Goal: Task Accomplishment & Management: Use online tool/utility

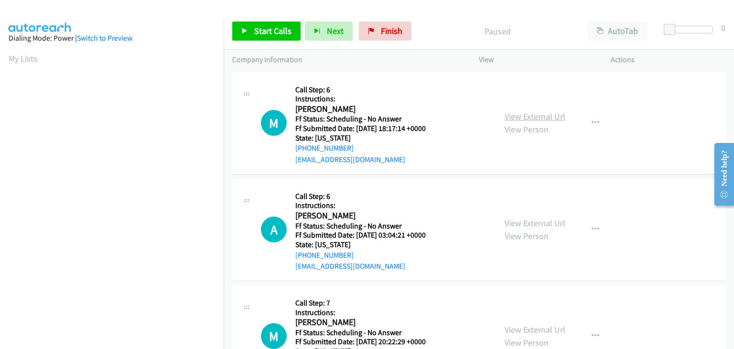
click at [512, 119] on link "View External Url" at bounding box center [535, 116] width 61 height 11
click at [524, 220] on link "View External Url" at bounding box center [535, 222] width 61 height 11
click at [526, 326] on link "View External Url" at bounding box center [535, 329] width 61 height 11
click at [274, 35] on span "Start Calls" at bounding box center [272, 30] width 37 height 11
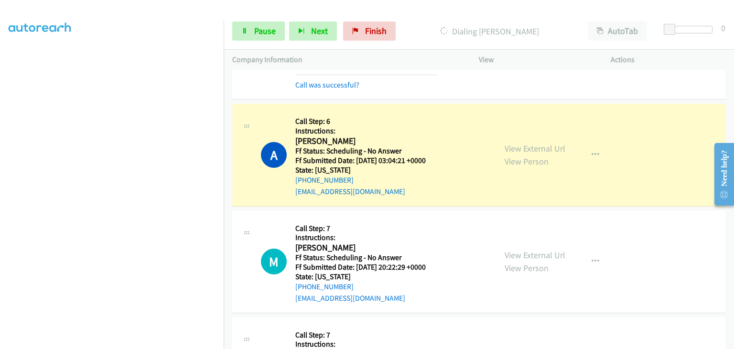
scroll to position [96, 0]
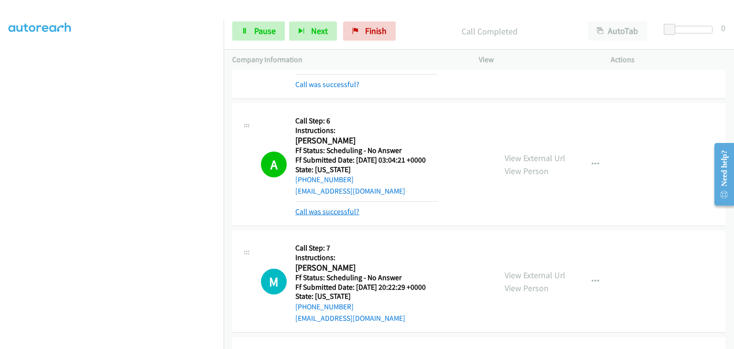
click at [310, 212] on link "Call was successful?" at bounding box center [327, 211] width 64 height 9
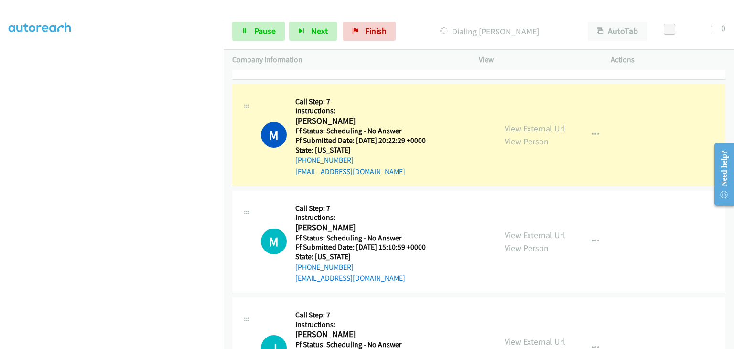
scroll to position [239, 0]
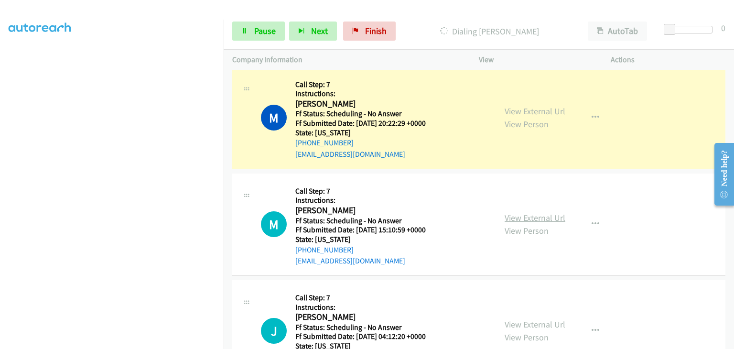
click at [526, 218] on link "View External Url" at bounding box center [535, 217] width 61 height 11
click at [282, 35] on link "Pause" at bounding box center [258, 31] width 53 height 19
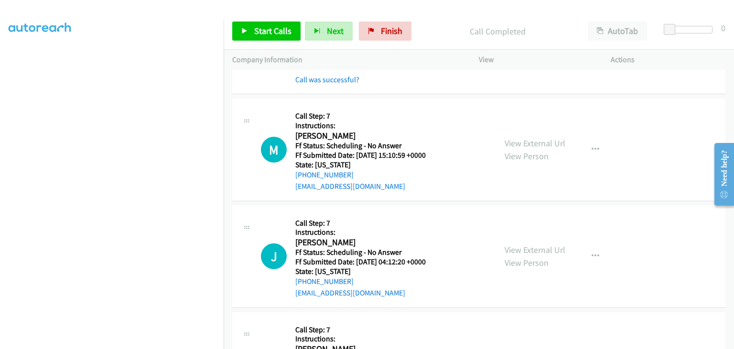
scroll to position [335, 0]
click at [272, 24] on link "Start Calls" at bounding box center [266, 31] width 68 height 19
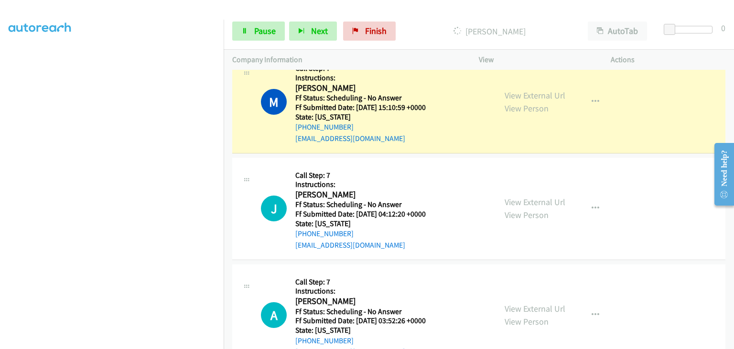
scroll to position [382, 0]
click at [518, 199] on link "View External Url" at bounding box center [535, 201] width 61 height 11
click at [529, 302] on link "View External Url" at bounding box center [535, 307] width 61 height 11
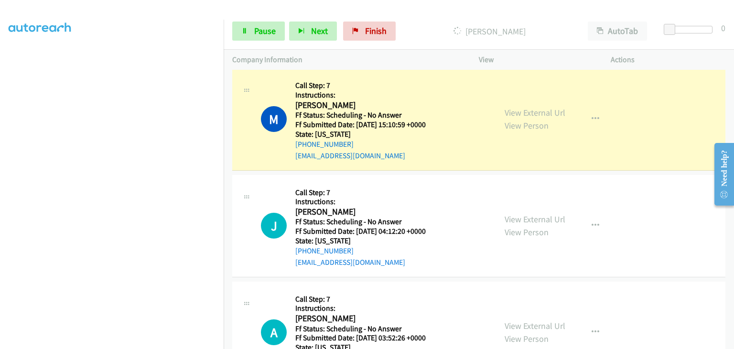
scroll to position [335, 0]
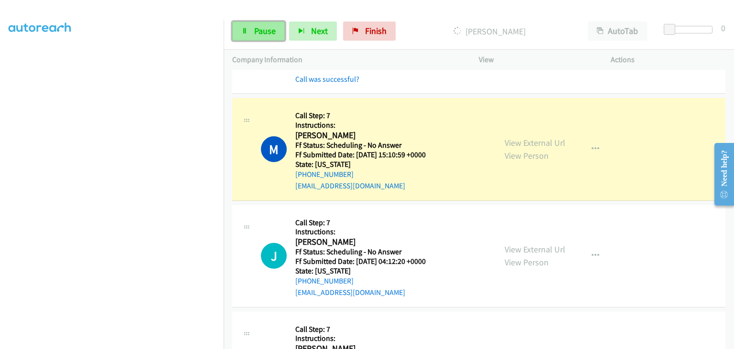
drag, startPoint x: 266, startPoint y: 38, endPoint x: 279, endPoint y: 37, distance: 12.4
click at [266, 38] on link "Pause" at bounding box center [258, 31] width 53 height 19
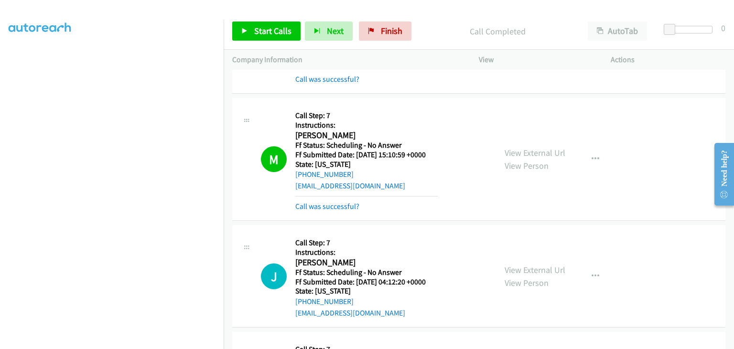
drag, startPoint x: 354, startPoint y: 204, endPoint x: 432, endPoint y: 199, distance: 78.0
click at [354, 204] on link "Call was successful?" at bounding box center [327, 206] width 64 height 9
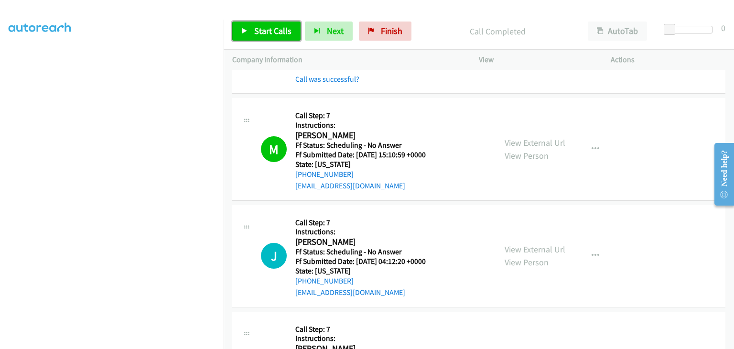
click at [286, 35] on span "Start Calls" at bounding box center [272, 30] width 37 height 11
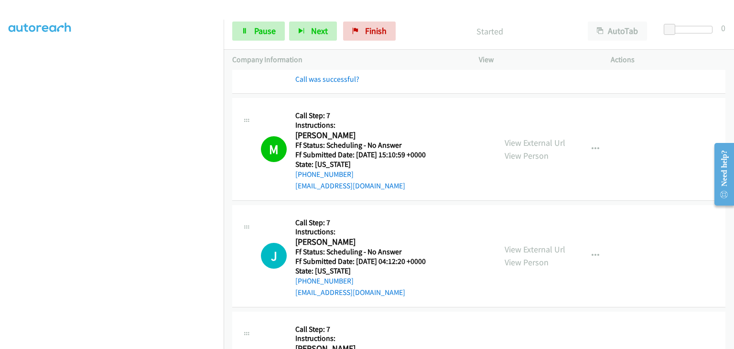
scroll to position [382, 0]
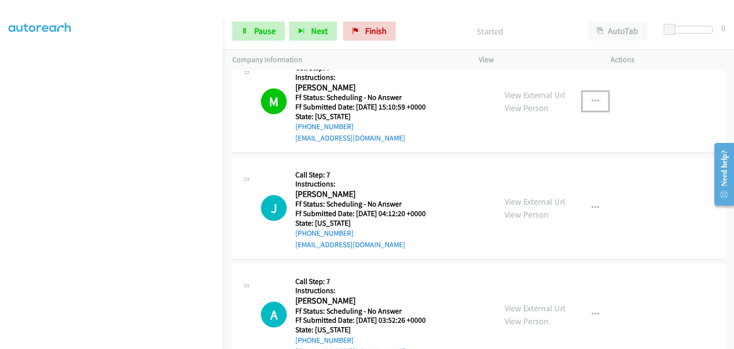
click at [592, 100] on icon "button" at bounding box center [596, 101] width 8 height 8
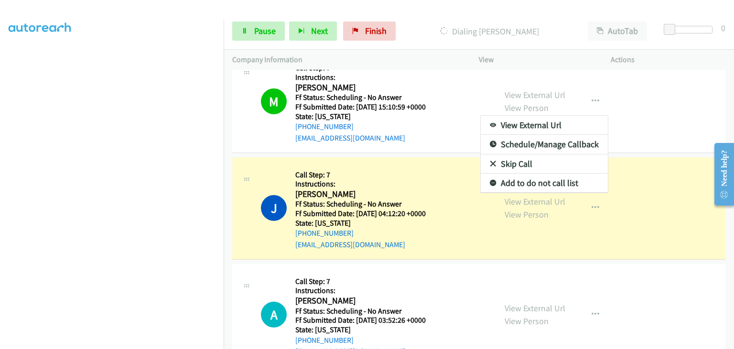
click at [445, 8] on div at bounding box center [367, 174] width 734 height 349
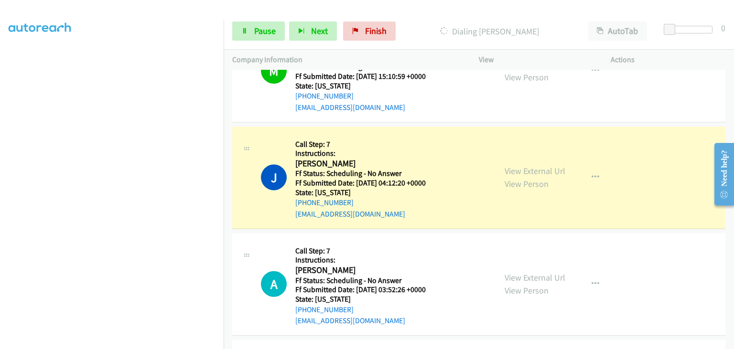
scroll to position [430, 0]
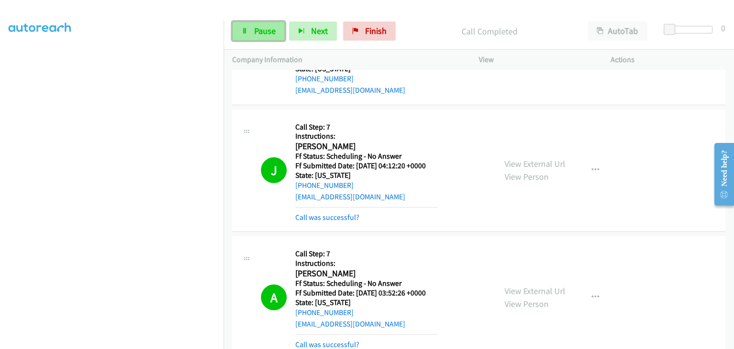
click at [258, 32] on span "Pause" at bounding box center [265, 30] width 22 height 11
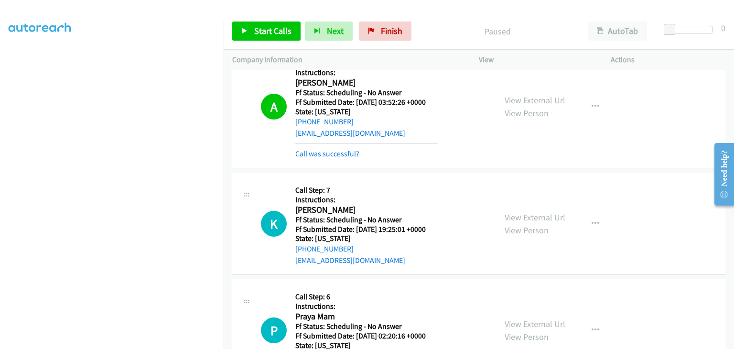
scroll to position [621, 0]
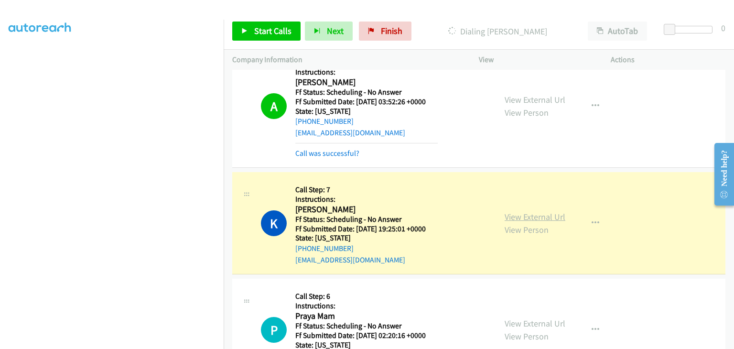
click at [531, 215] on link "View External Url" at bounding box center [535, 216] width 61 height 11
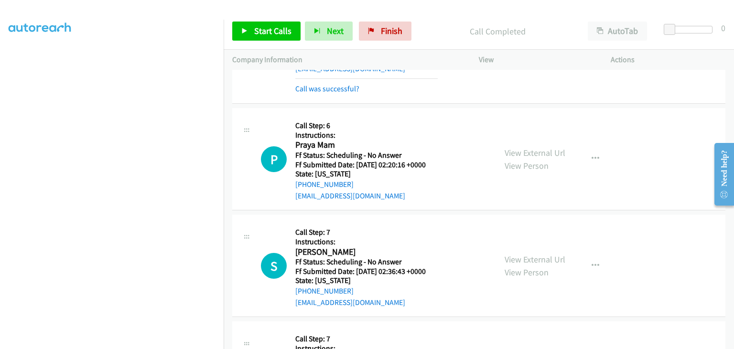
scroll to position [860, 0]
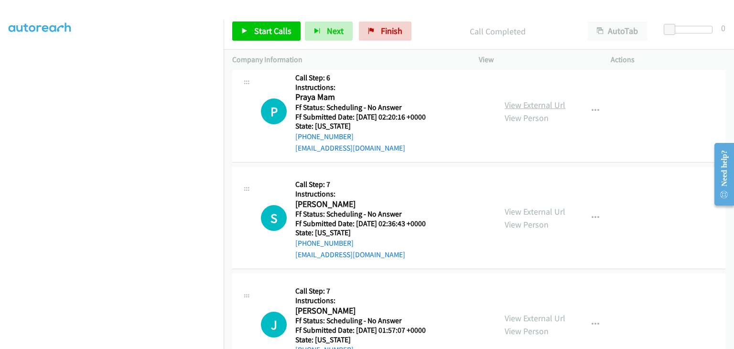
click at [522, 106] on link "View External Url" at bounding box center [535, 104] width 61 height 11
click at [531, 216] on div "View External Url View Person" at bounding box center [535, 218] width 61 height 26
click at [530, 213] on link "View External Url" at bounding box center [535, 211] width 61 height 11
click at [533, 316] on link "View External Url" at bounding box center [535, 318] width 61 height 11
click at [268, 38] on link "Start Calls" at bounding box center [266, 31] width 68 height 19
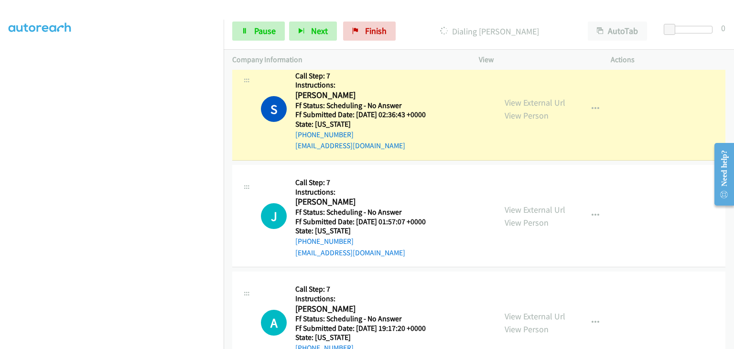
scroll to position [1004, 0]
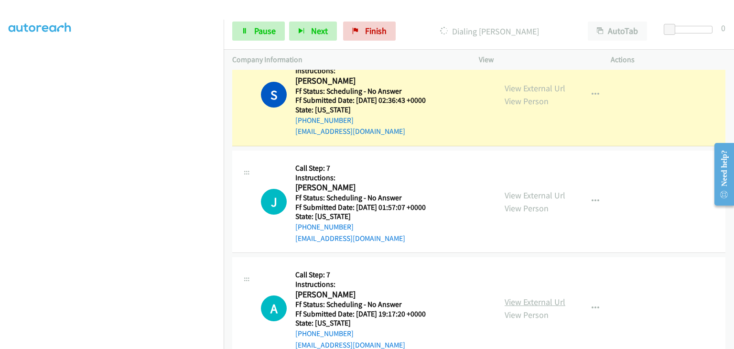
click at [544, 299] on link "View External Url" at bounding box center [535, 301] width 61 height 11
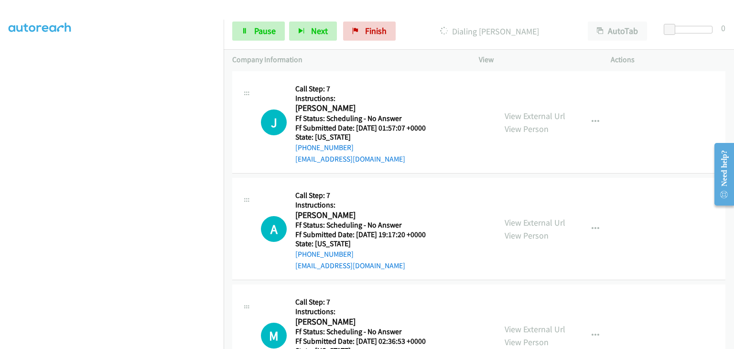
scroll to position [1099, 0]
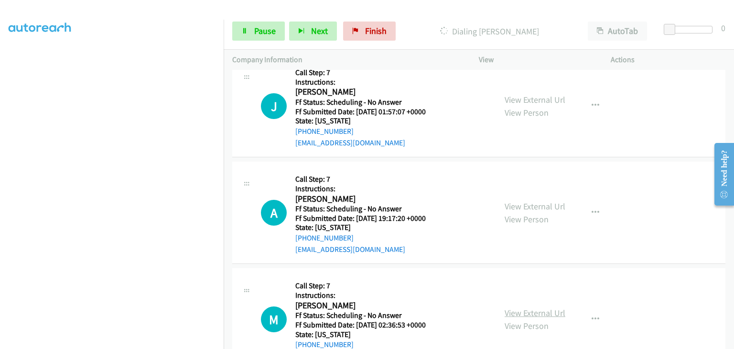
click at [532, 310] on link "View External Url" at bounding box center [535, 312] width 61 height 11
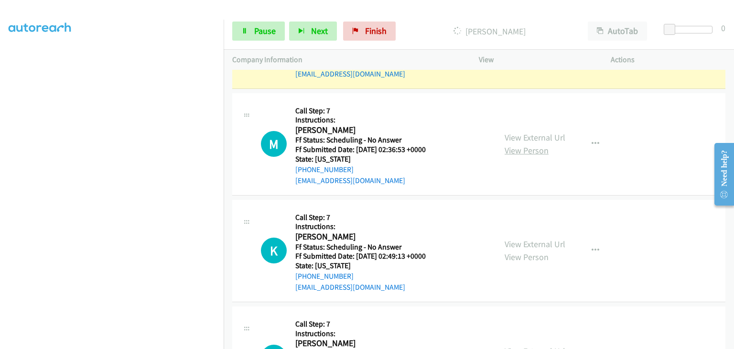
scroll to position [1338, 0]
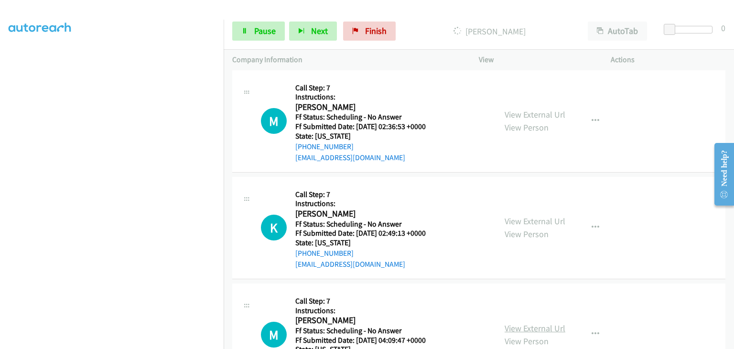
click at [545, 325] on link "View External Url" at bounding box center [535, 328] width 61 height 11
click at [531, 216] on link "View External Url" at bounding box center [535, 221] width 61 height 11
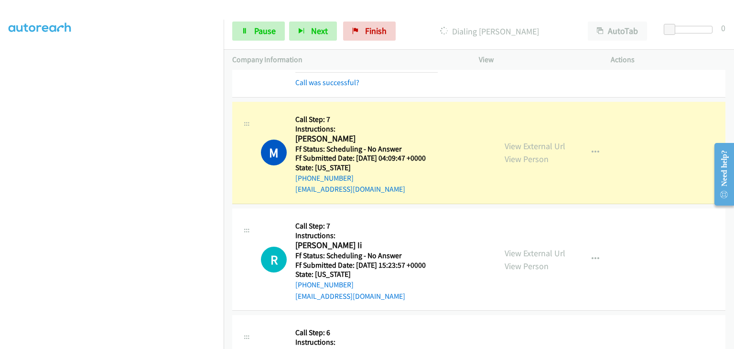
scroll to position [1597, 0]
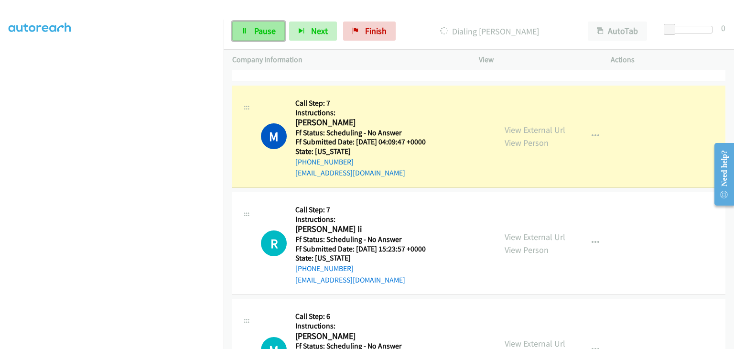
click at [266, 32] on span "Pause" at bounding box center [265, 30] width 22 height 11
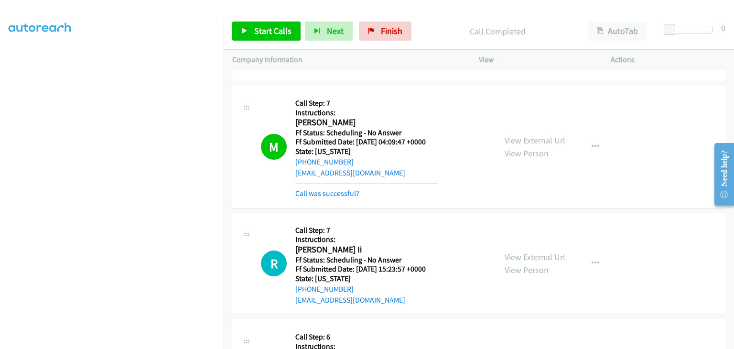
scroll to position [1645, 0]
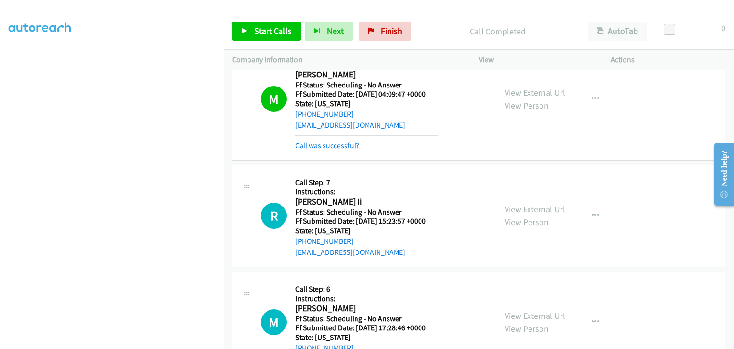
click at [333, 144] on link "Call was successful?" at bounding box center [327, 145] width 64 height 9
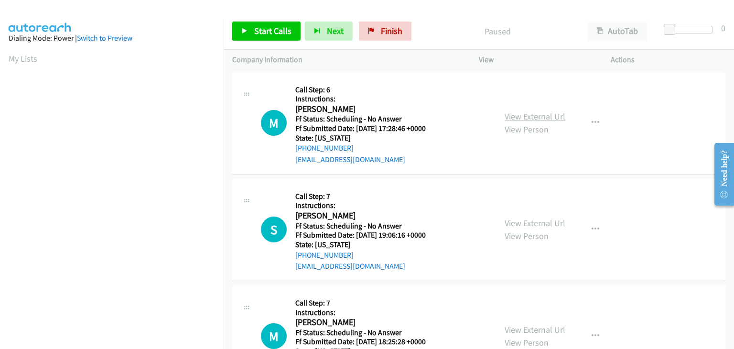
click at [524, 116] on link "View External Url" at bounding box center [535, 116] width 61 height 11
click at [273, 32] on span "Start Calls" at bounding box center [272, 30] width 37 height 11
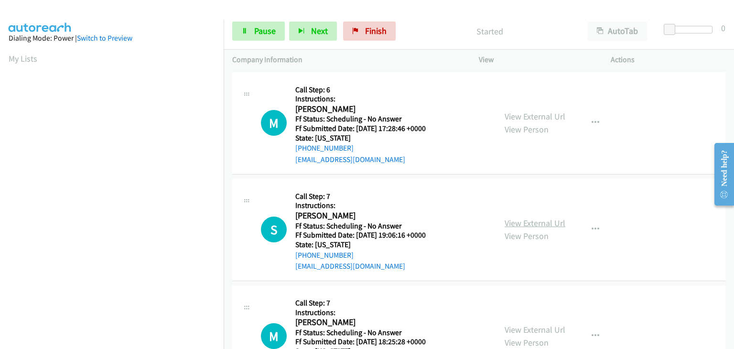
click at [508, 223] on link "View External Url" at bounding box center [535, 222] width 61 height 11
click at [523, 324] on link "View External Url" at bounding box center [535, 329] width 61 height 11
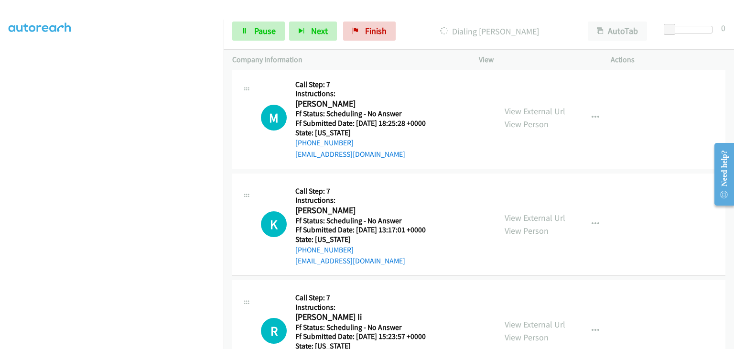
scroll to position [259, 0]
click at [518, 215] on link "View External Url" at bounding box center [535, 218] width 61 height 11
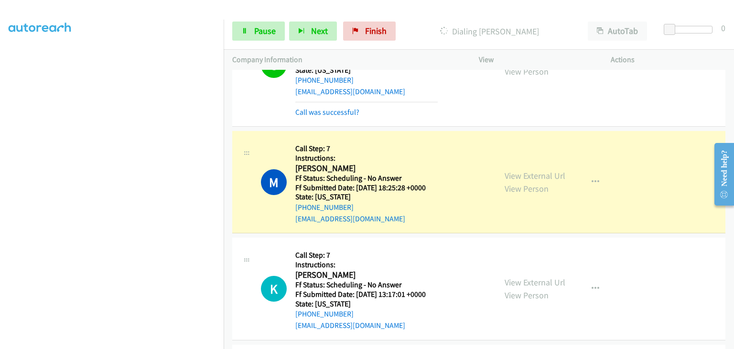
scroll to position [211, 0]
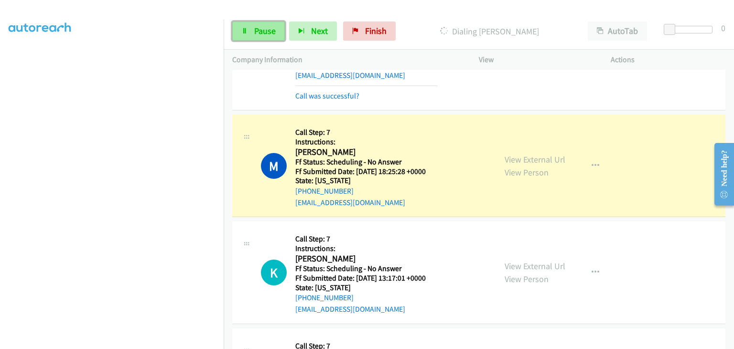
click at [273, 33] on span "Pause" at bounding box center [265, 30] width 22 height 11
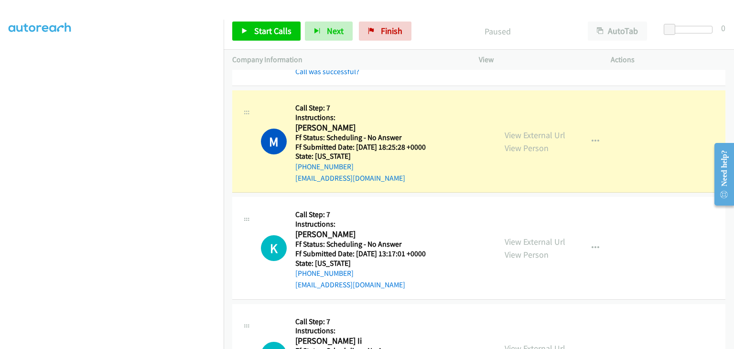
scroll to position [259, 0]
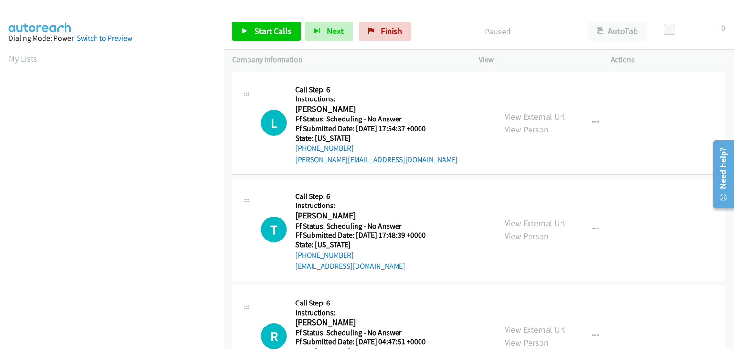
click at [540, 118] on link "View External Url" at bounding box center [535, 116] width 61 height 11
click at [554, 222] on link "View External Url" at bounding box center [535, 222] width 61 height 11
click at [519, 327] on link "View External Url" at bounding box center [535, 329] width 61 height 11
click at [255, 26] on span "Start Calls" at bounding box center [272, 30] width 37 height 11
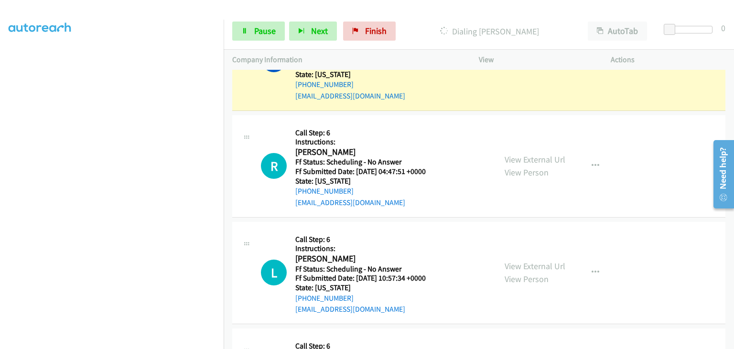
scroll to position [191, 0]
click at [267, 24] on link "Pause" at bounding box center [258, 31] width 53 height 19
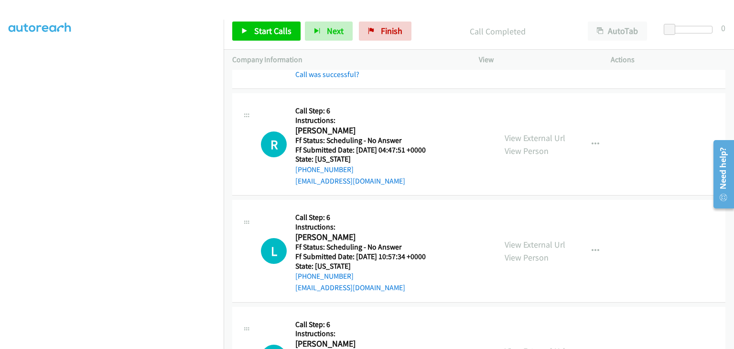
scroll to position [248, 0]
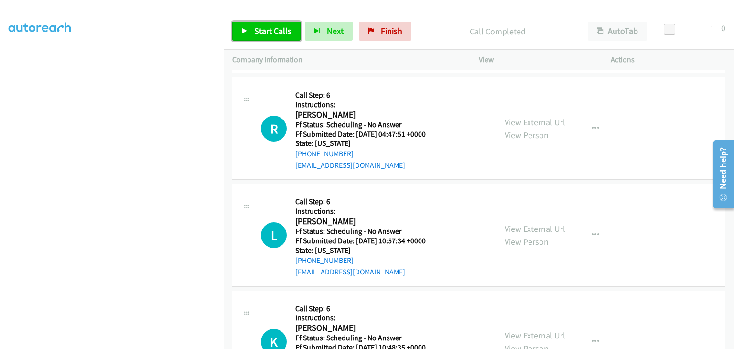
drag, startPoint x: 277, startPoint y: 31, endPoint x: 307, endPoint y: 44, distance: 32.9
click at [277, 31] on span "Start Calls" at bounding box center [272, 30] width 37 height 11
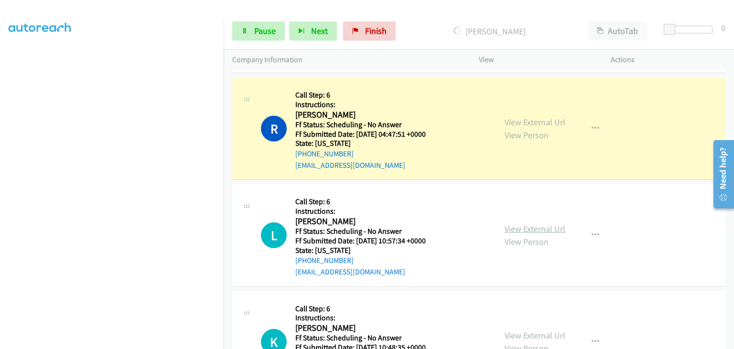
click at [509, 227] on link "View External Url" at bounding box center [535, 228] width 61 height 11
click at [514, 330] on link "View External Url" at bounding box center [535, 335] width 61 height 11
click at [273, 38] on link "Pause" at bounding box center [258, 31] width 53 height 19
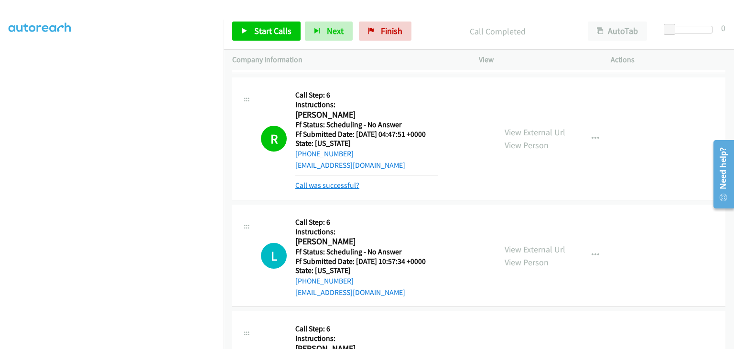
click at [340, 187] on link "Call was successful?" at bounding box center [327, 185] width 64 height 9
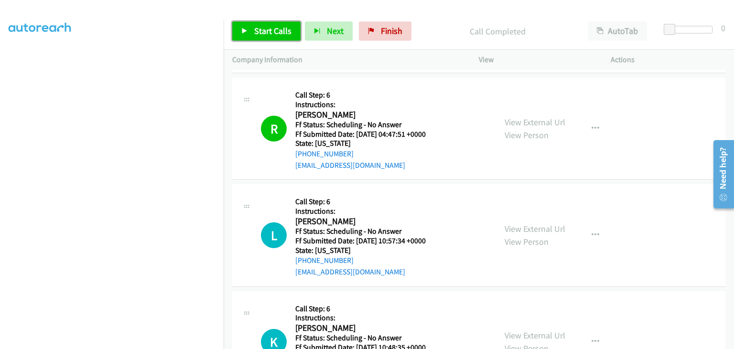
click at [283, 33] on span "Start Calls" at bounding box center [272, 30] width 37 height 11
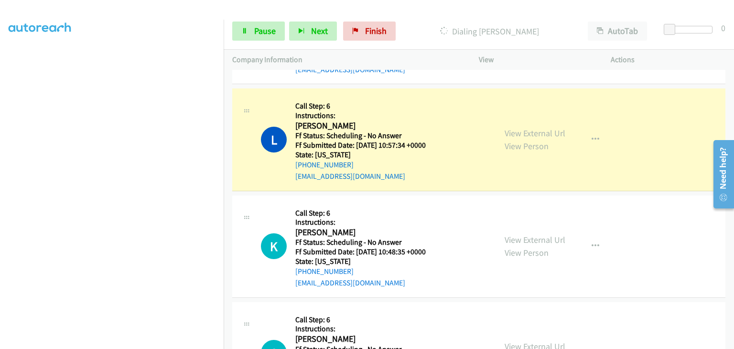
scroll to position [392, 0]
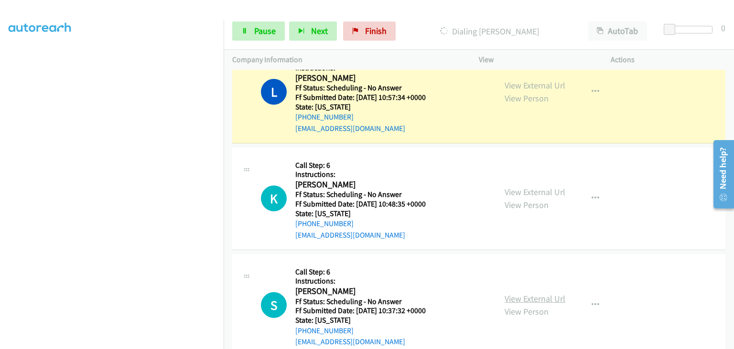
click at [514, 293] on link "View External Url" at bounding box center [535, 298] width 61 height 11
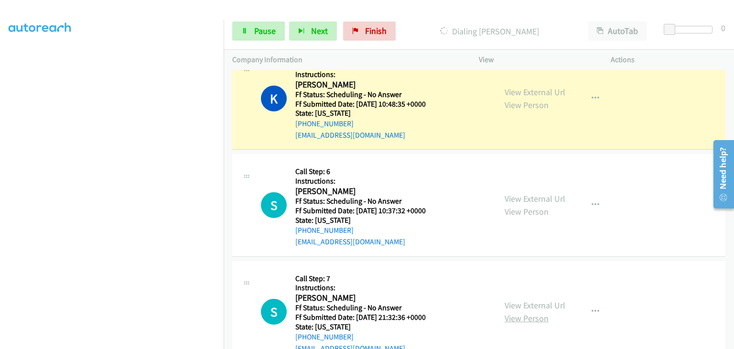
scroll to position [535, 0]
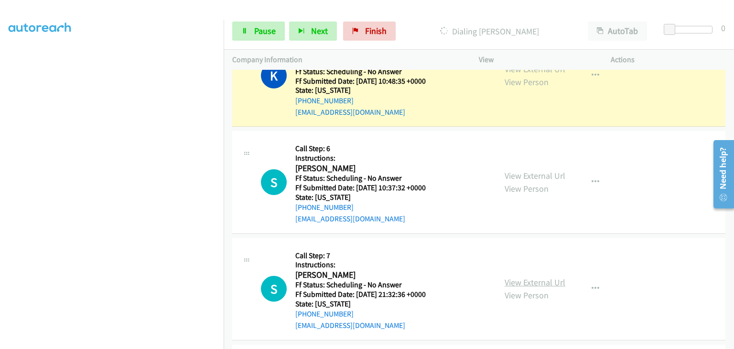
click at [536, 280] on link "View External Url" at bounding box center [535, 282] width 61 height 11
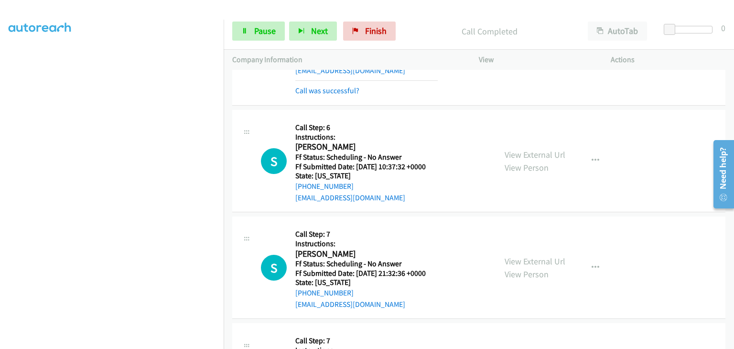
scroll to position [594, 0]
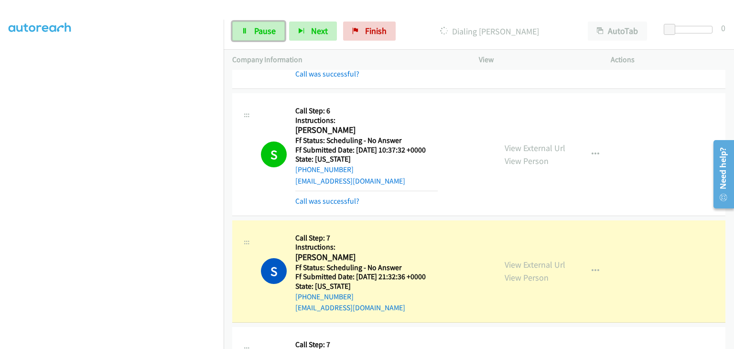
drag, startPoint x: 267, startPoint y: 28, endPoint x: 216, endPoint y: 73, distance: 68.1
click at [267, 28] on span "Pause" at bounding box center [265, 30] width 22 height 11
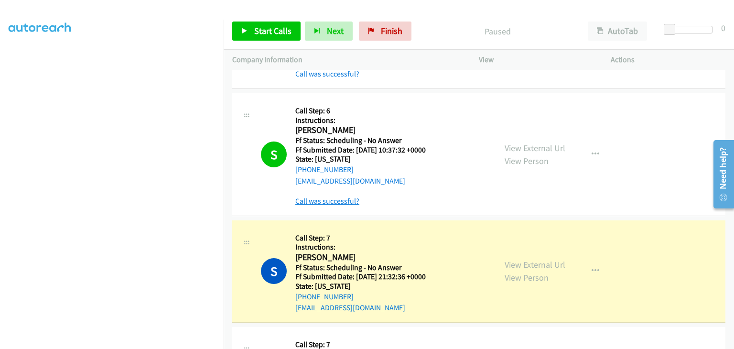
click at [333, 196] on link "Call was successful?" at bounding box center [327, 200] width 64 height 9
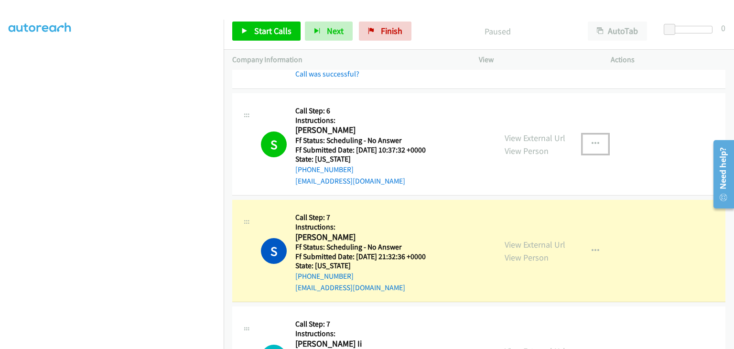
click at [592, 144] on icon "button" at bounding box center [596, 144] width 8 height 8
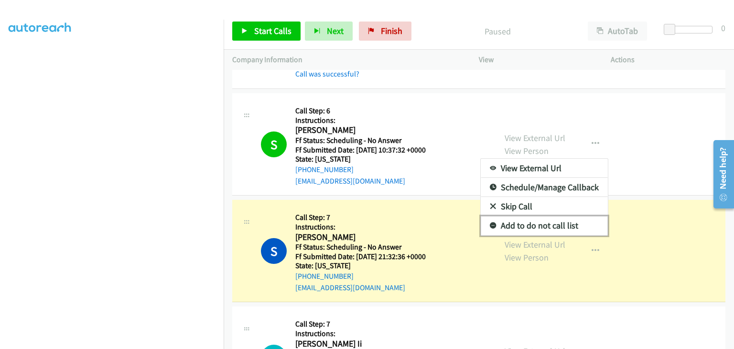
click at [511, 223] on link "Add to do not call list" at bounding box center [544, 225] width 127 height 19
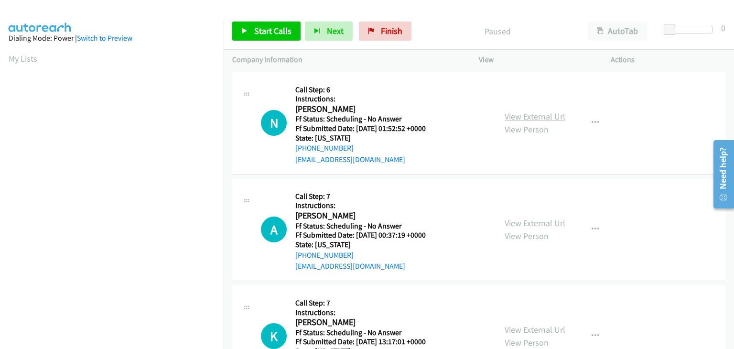
click at [516, 118] on link "View External Url" at bounding box center [535, 116] width 61 height 11
click at [539, 219] on link "View External Url" at bounding box center [535, 222] width 61 height 11
click at [529, 334] on link "View External Url" at bounding box center [535, 329] width 61 height 11
click at [243, 28] on icon at bounding box center [244, 31] width 7 height 7
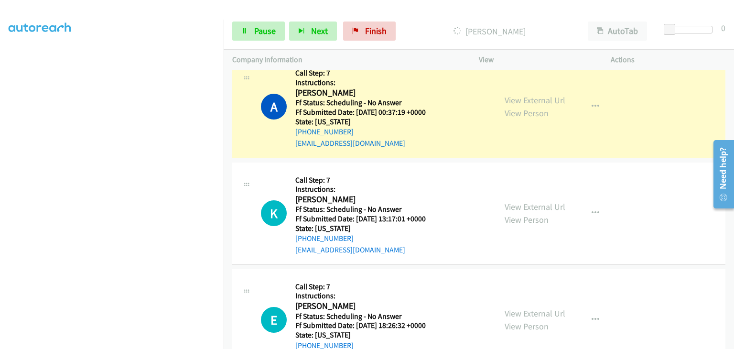
scroll to position [191, 0]
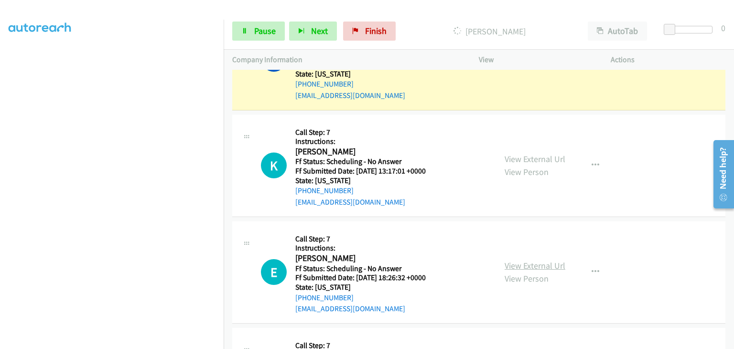
click at [538, 263] on link "View External Url" at bounding box center [535, 265] width 61 height 11
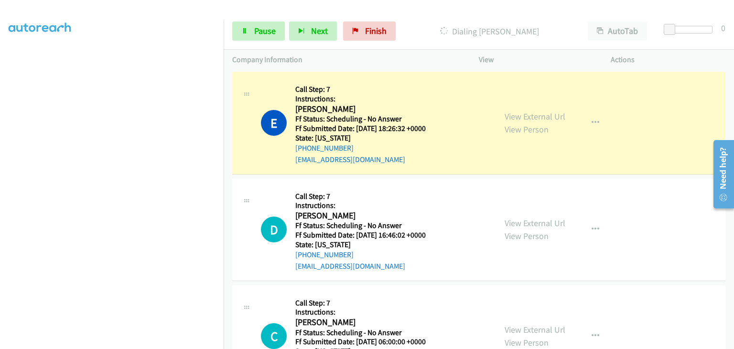
scroll to position [382, 0]
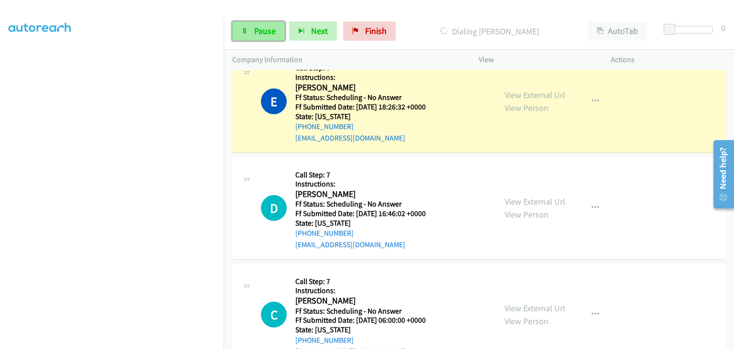
click at [268, 30] on span "Pause" at bounding box center [265, 30] width 22 height 11
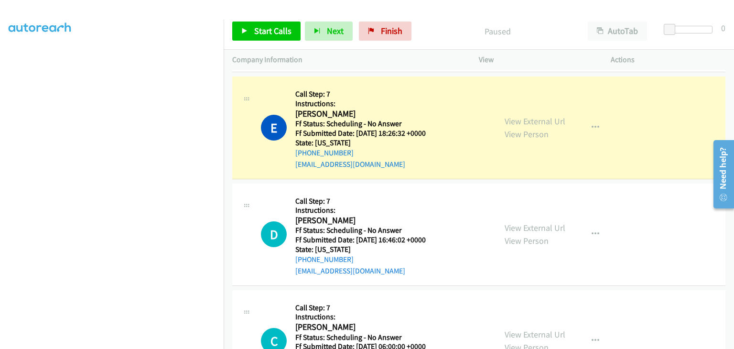
scroll to position [335, 0]
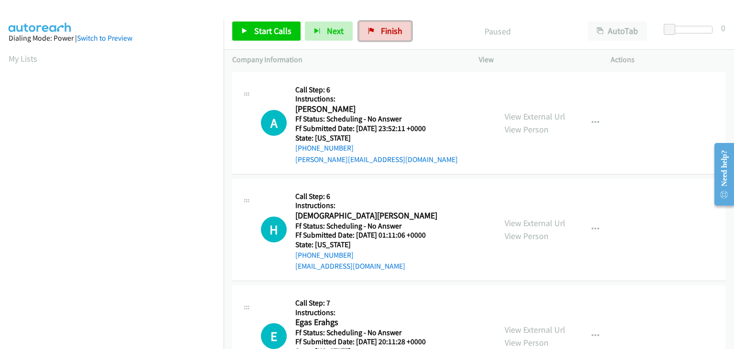
drag, startPoint x: 373, startPoint y: 27, endPoint x: 413, endPoint y: 47, distance: 44.5
click at [373, 27] on link "Finish" at bounding box center [385, 31] width 53 height 19
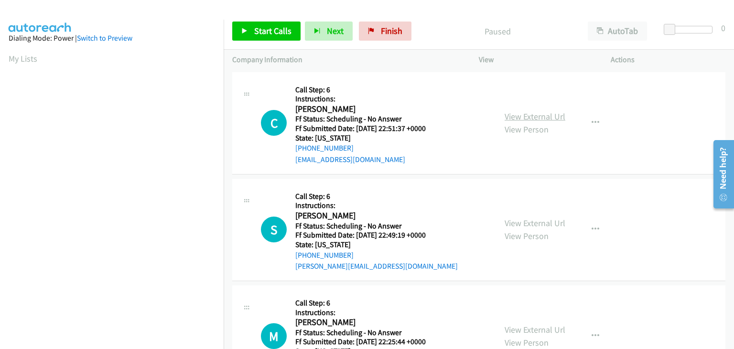
click at [528, 118] on link "View External Url" at bounding box center [535, 116] width 61 height 11
click at [529, 226] on link "View External Url" at bounding box center [535, 222] width 61 height 11
click at [526, 326] on link "View External Url" at bounding box center [535, 329] width 61 height 11
click at [264, 36] on span "Start Calls" at bounding box center [272, 30] width 37 height 11
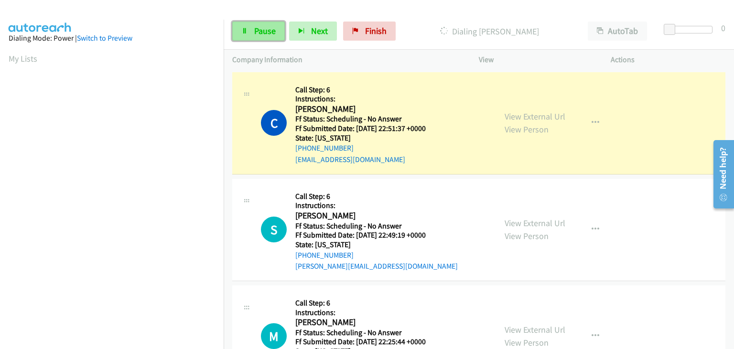
click at [262, 28] on span "Pause" at bounding box center [265, 30] width 22 height 11
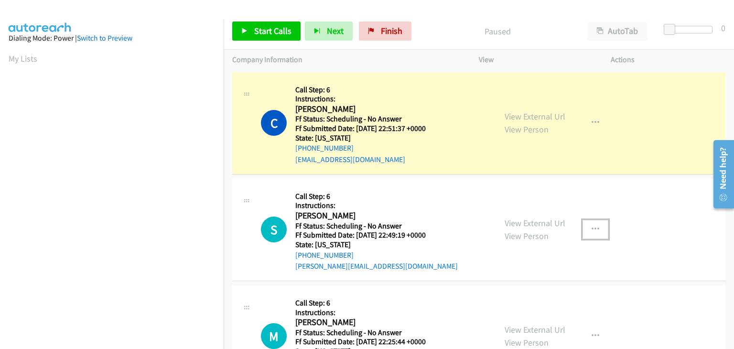
click at [592, 230] on icon "button" at bounding box center [596, 230] width 8 height 8
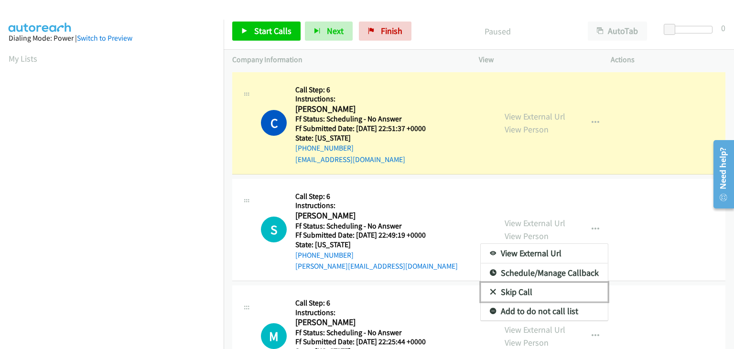
click at [540, 289] on link "Skip Call" at bounding box center [544, 291] width 127 height 19
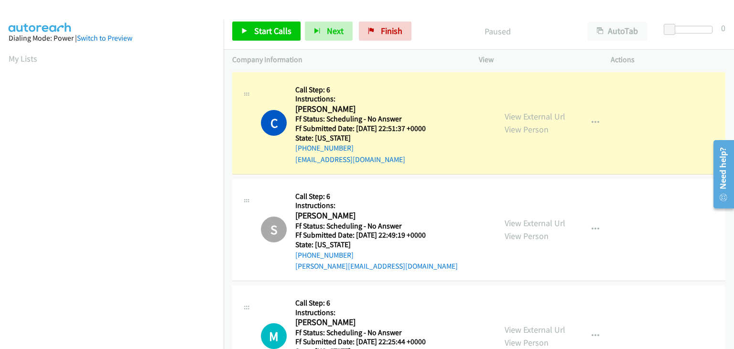
scroll to position [187, 0]
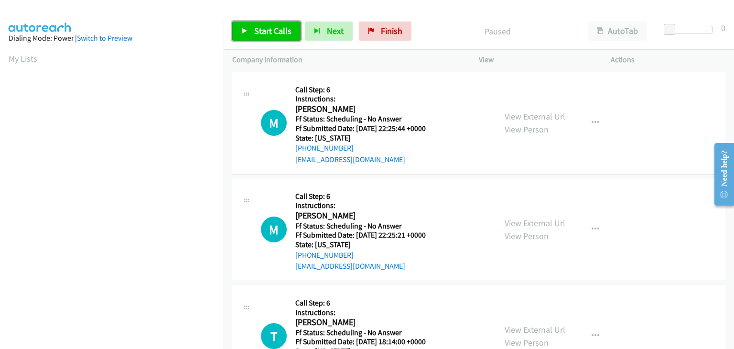
click at [278, 33] on span "Start Calls" at bounding box center [272, 30] width 37 height 11
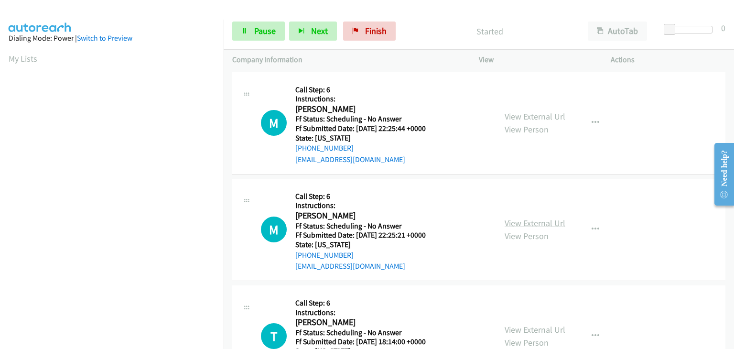
click at [513, 218] on link "View External Url" at bounding box center [535, 222] width 61 height 11
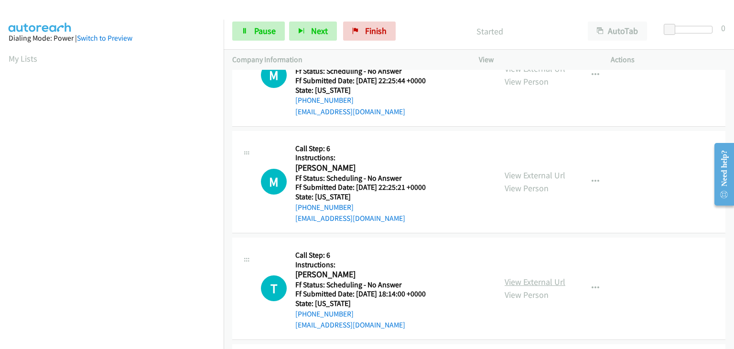
click at [547, 283] on link "View External Url" at bounding box center [535, 281] width 61 height 11
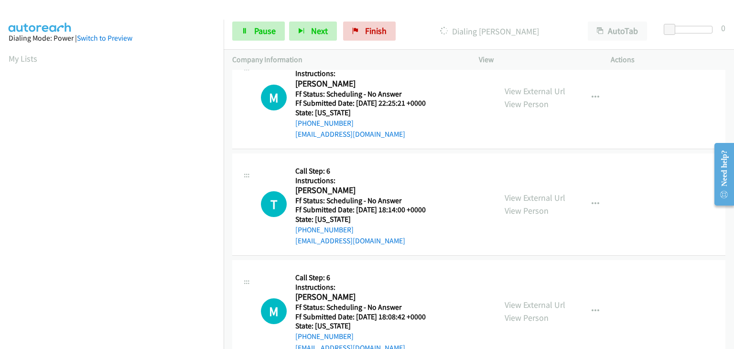
scroll to position [143, 0]
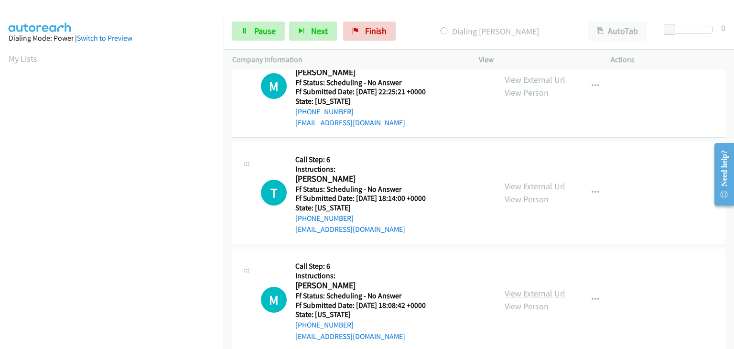
click at [526, 292] on link "View External Url" at bounding box center [535, 293] width 61 height 11
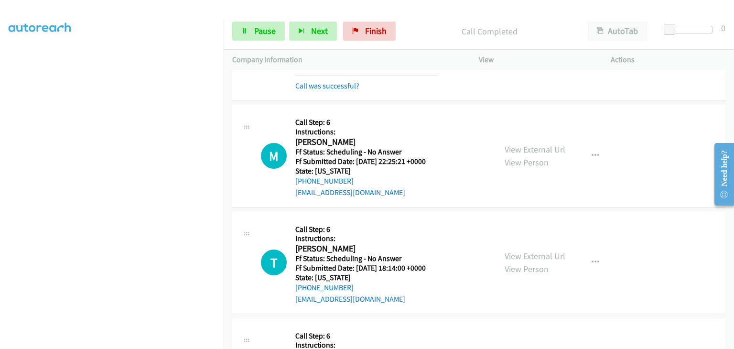
scroll to position [96, 0]
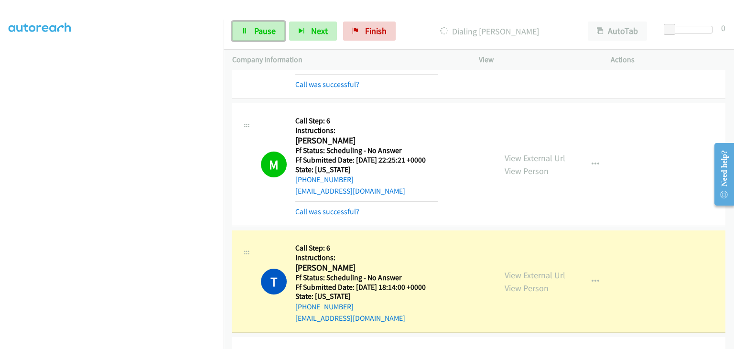
drag, startPoint x: 267, startPoint y: 30, endPoint x: 504, endPoint y: 50, distance: 237.9
click at [267, 30] on span "Pause" at bounding box center [265, 30] width 22 height 11
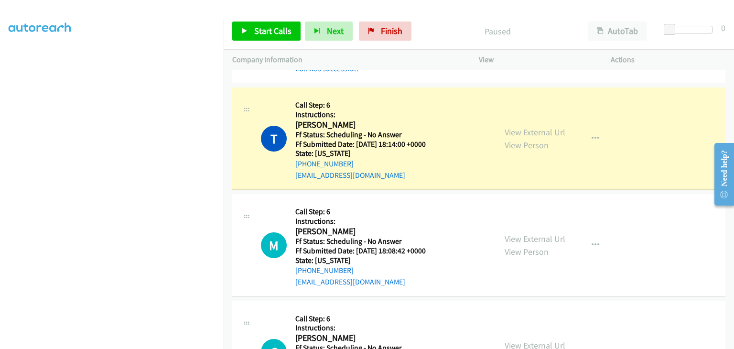
scroll to position [239, 0]
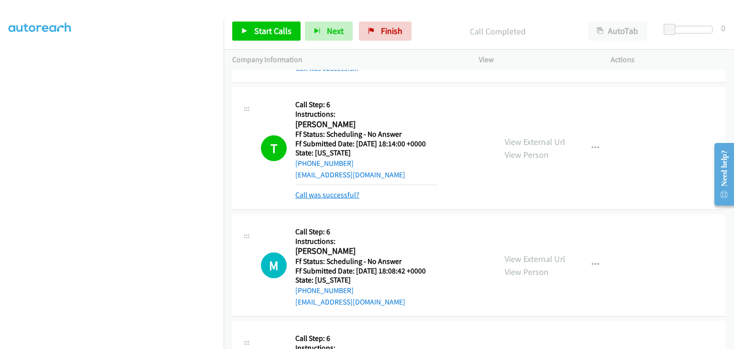
drag, startPoint x: 348, startPoint y: 191, endPoint x: 354, endPoint y: 190, distance: 5.8
click at [348, 190] on link "Call was successful?" at bounding box center [327, 194] width 64 height 9
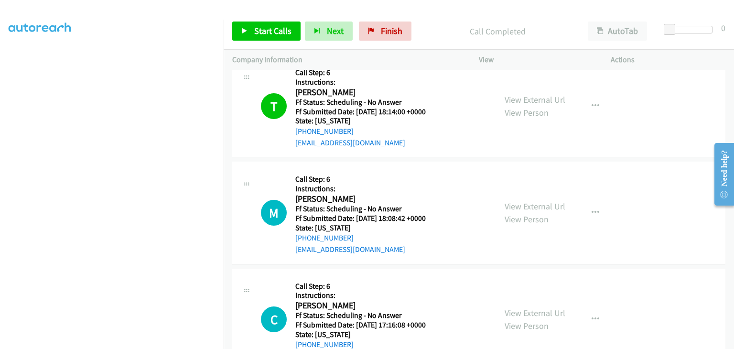
scroll to position [287, 0]
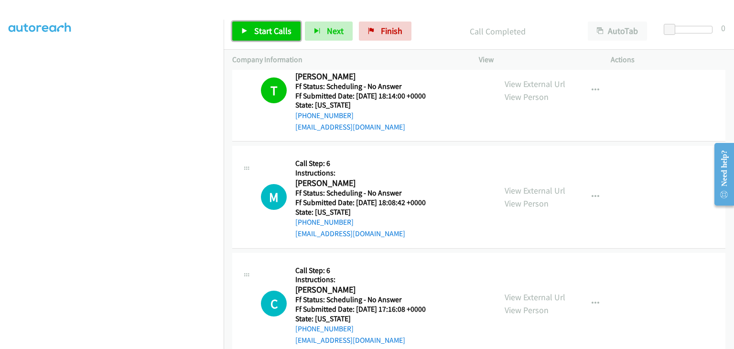
click at [275, 30] on span "Start Calls" at bounding box center [272, 30] width 37 height 11
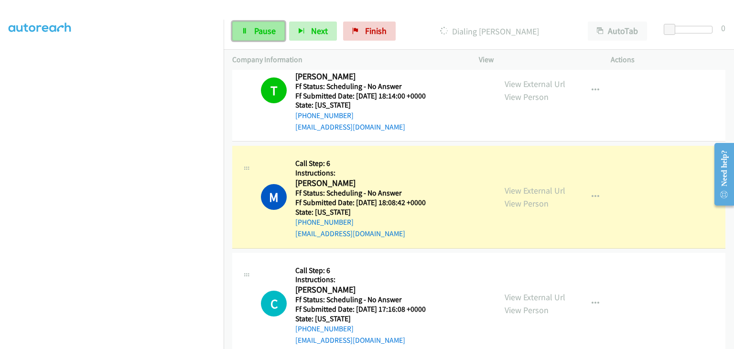
click at [256, 36] on link "Pause" at bounding box center [258, 31] width 53 height 19
